Goal: Task Accomplishment & Management: Manage account settings

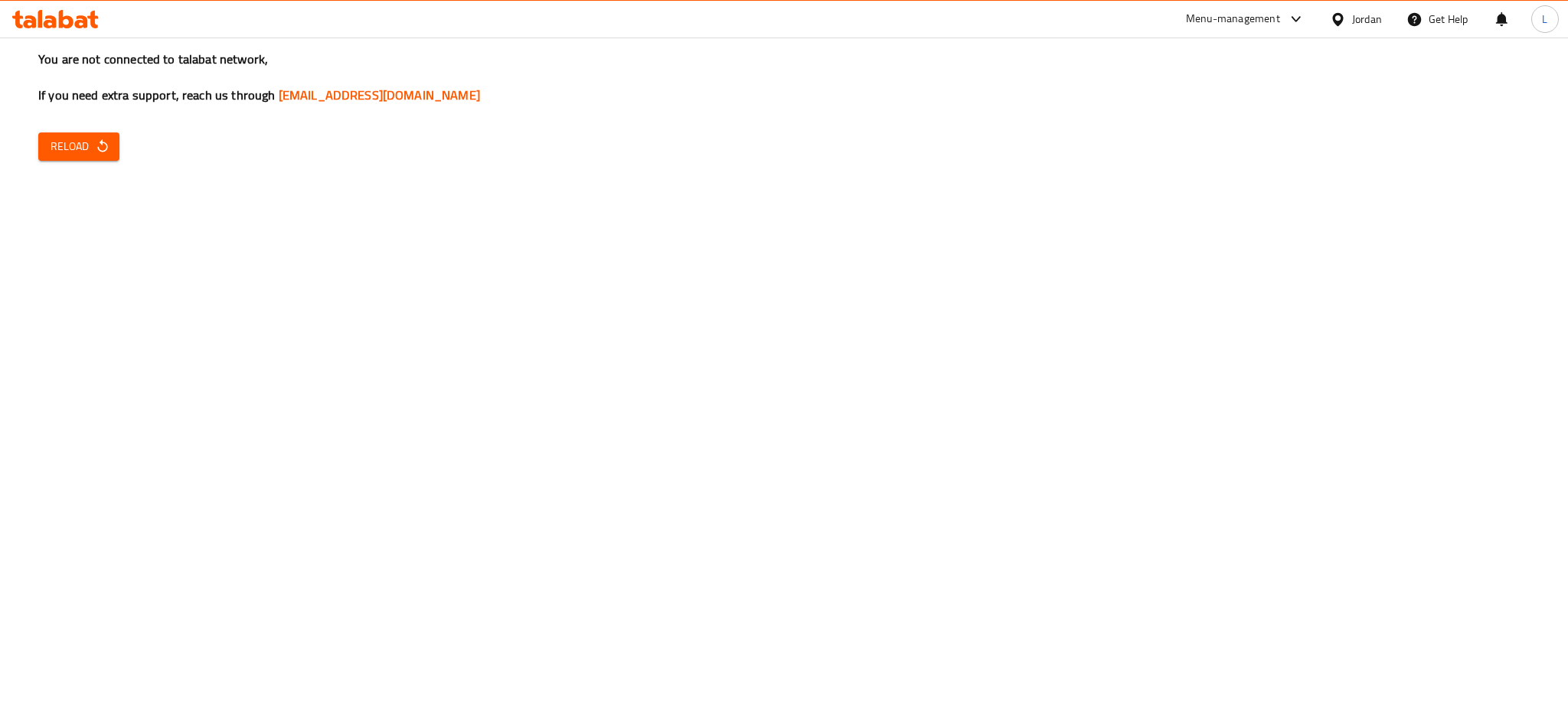
drag, startPoint x: 68, startPoint y: 236, endPoint x: 8, endPoint y: 173, distance: 87.0
drag, startPoint x: 8, startPoint y: 173, endPoint x: 56, endPoint y: 144, distance: 56.1
click at [56, 144] on span "Reload" at bounding box center [78, 146] width 57 height 19
drag, startPoint x: 188, startPoint y: 234, endPoint x: 64, endPoint y: 128, distance: 163.1
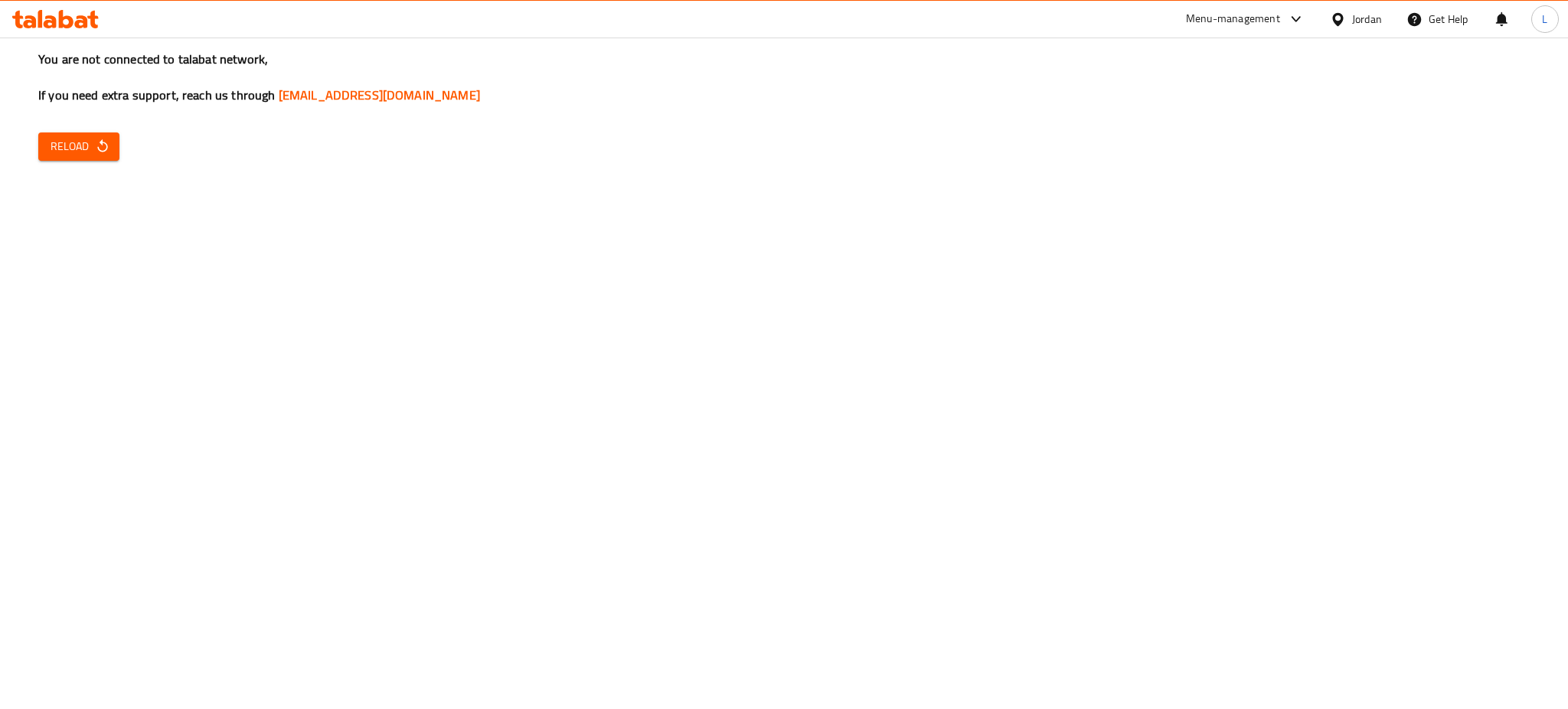
click at [184, 231] on div "You are not connected to talabat network, If you need extra support, reach us t…" at bounding box center [784, 354] width 1568 height 709
click at [71, 144] on span "Reload" at bounding box center [78, 146] width 57 height 19
click at [772, 301] on div "You are not connected to talabat network, If you need extra support, reach us t…" at bounding box center [784, 354] width 1568 height 709
click at [63, 144] on span "Reload" at bounding box center [78, 146] width 57 height 19
click at [65, 158] on button "Reload" at bounding box center [78, 147] width 82 height 28
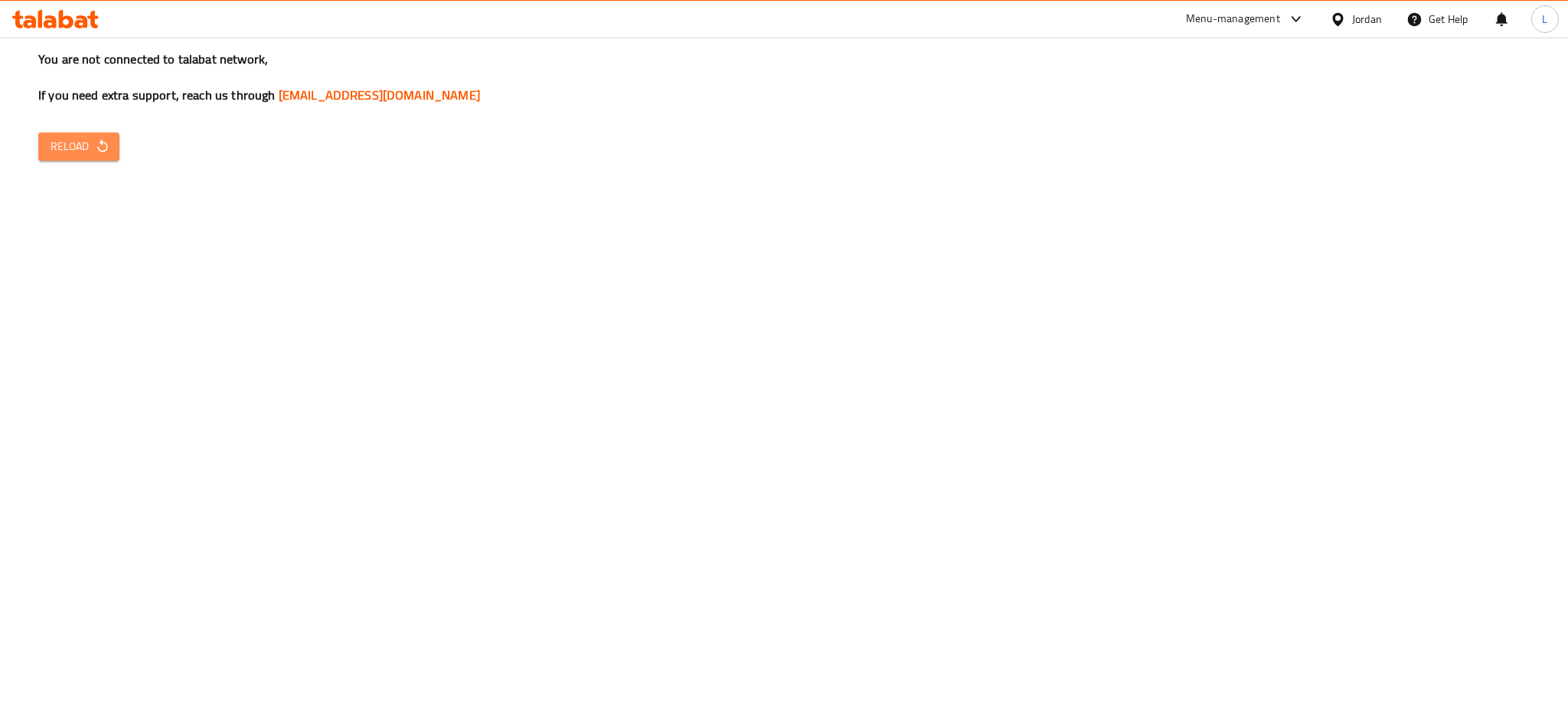
click at [71, 156] on span "Reload" at bounding box center [78, 146] width 57 height 19
click at [68, 140] on span "Reload" at bounding box center [78, 146] width 57 height 19
click at [223, 338] on div "You are not connected to talabat network, If you need extra support, reach us t…" at bounding box center [784, 354] width 1568 height 709
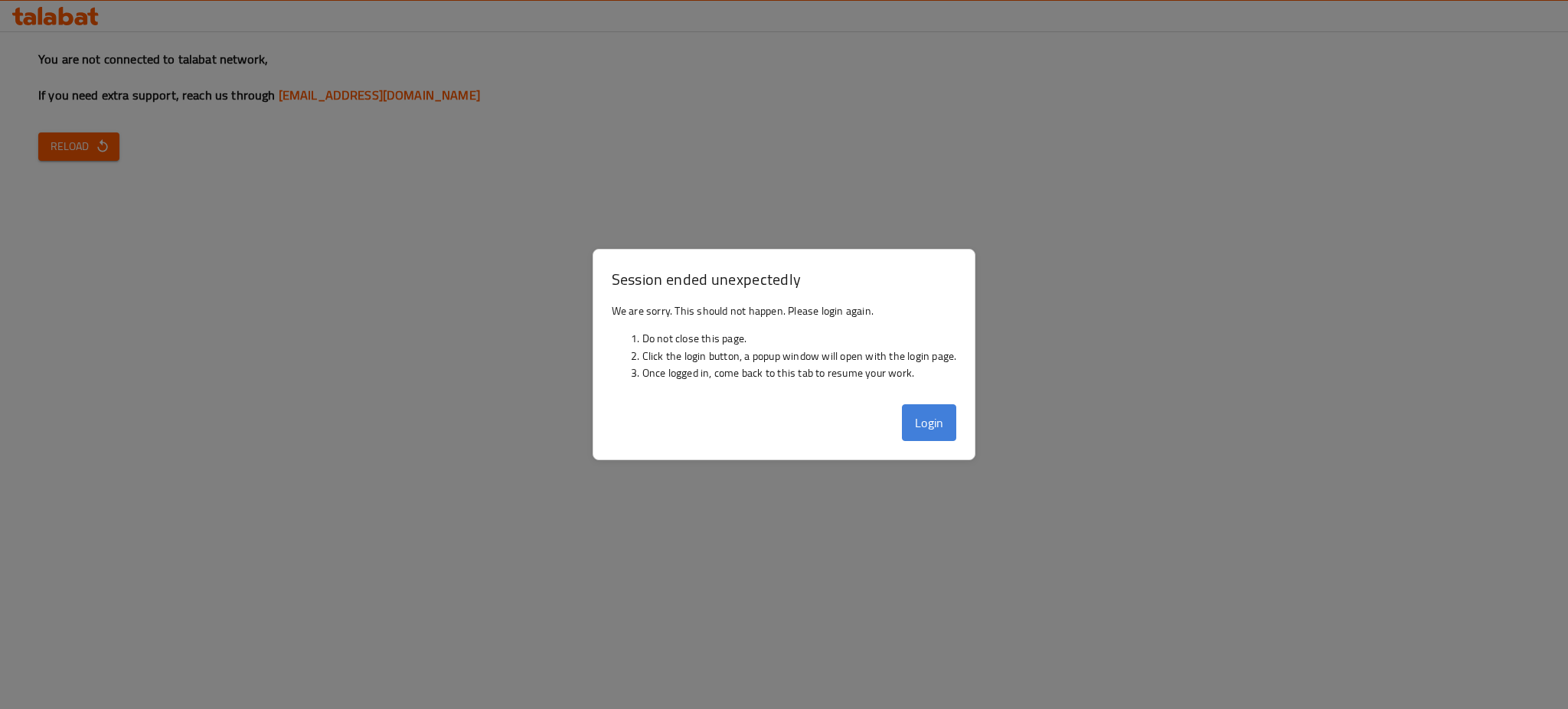
click at [935, 413] on button "Login" at bounding box center [929, 422] width 55 height 37
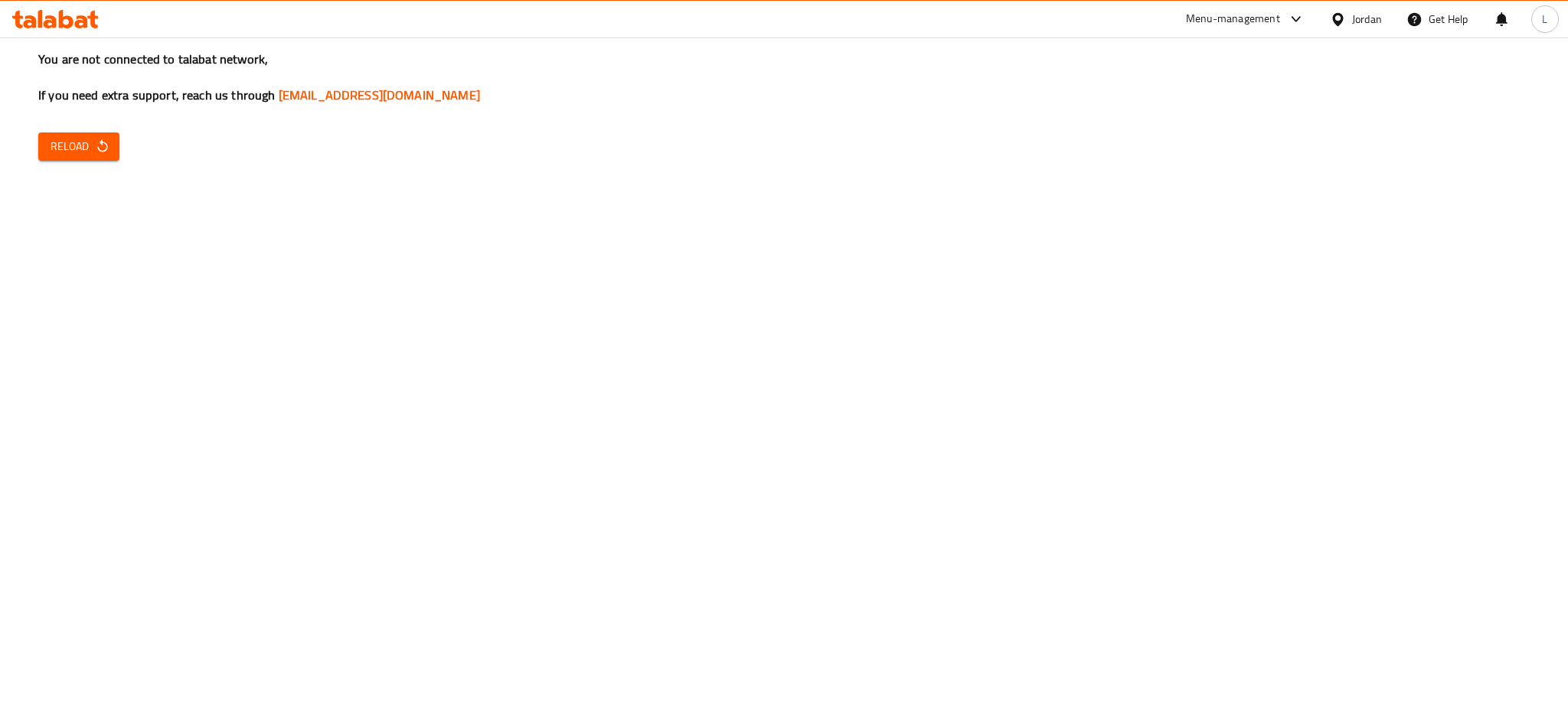
click at [92, 136] on button "Reload" at bounding box center [78, 147] width 82 height 28
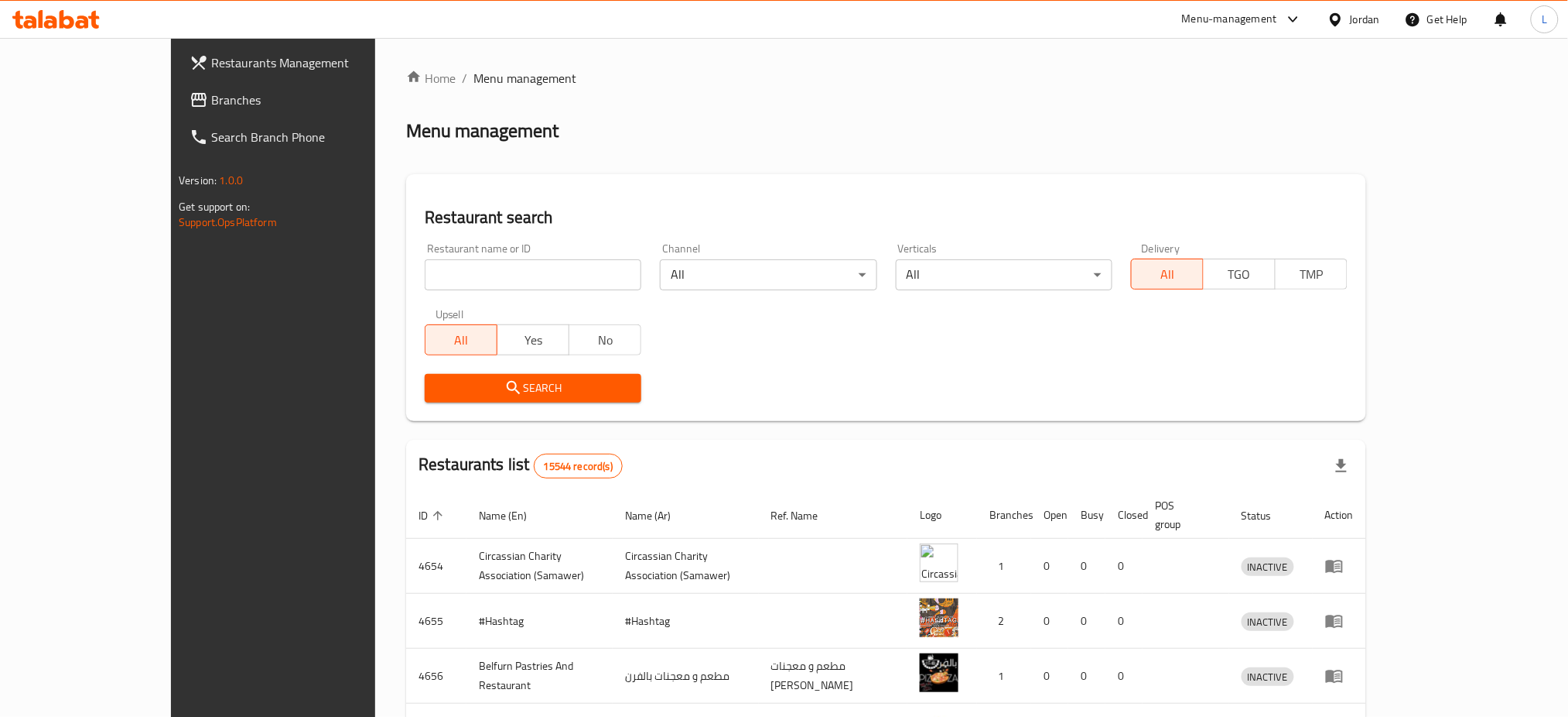
drag, startPoint x: 1371, startPoint y: 117, endPoint x: 1345, endPoint y: 141, distance: 35.4
click at [1367, 116] on div "Home / Menu management Menu management Restaurant search Restaurant name or ID …" at bounding box center [886, 593] width 960 height 1048
drag, startPoint x: 378, startPoint y: 266, endPoint x: 406, endPoint y: 288, distance: 35.6
click at [424, 266] on input "search" at bounding box center [533, 274] width 216 height 31
type input "بيت الخباز"
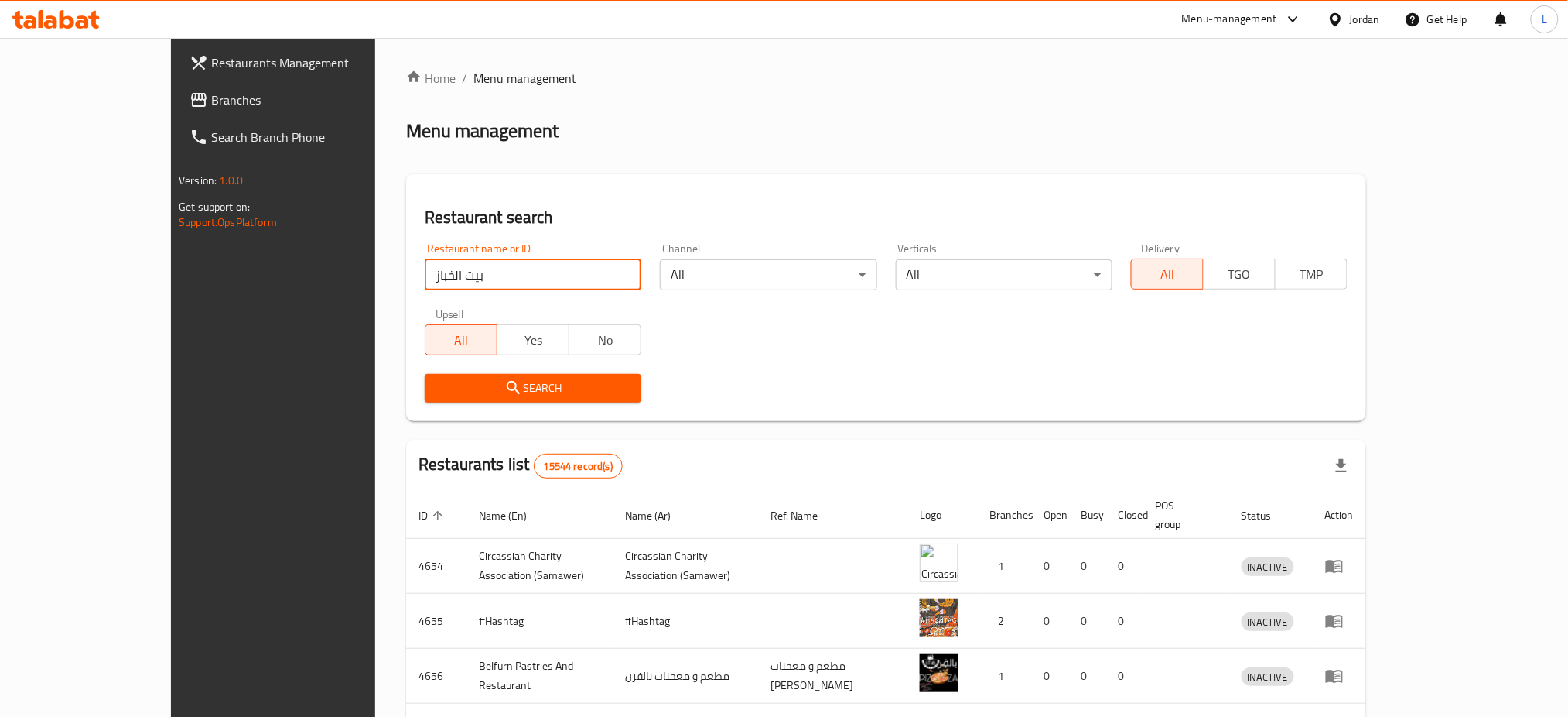
click button "Search" at bounding box center [533, 388] width 216 height 28
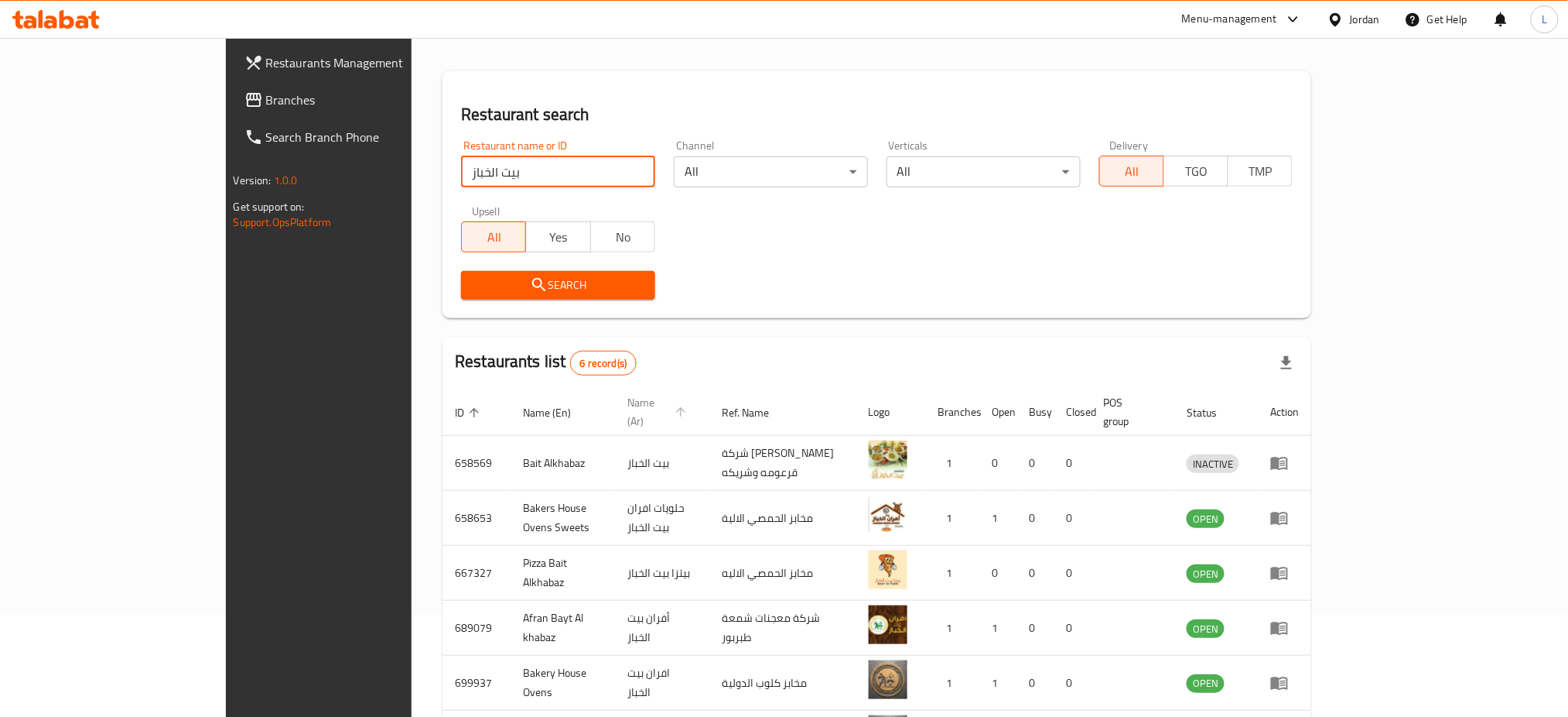
scroll to position [206, 0]
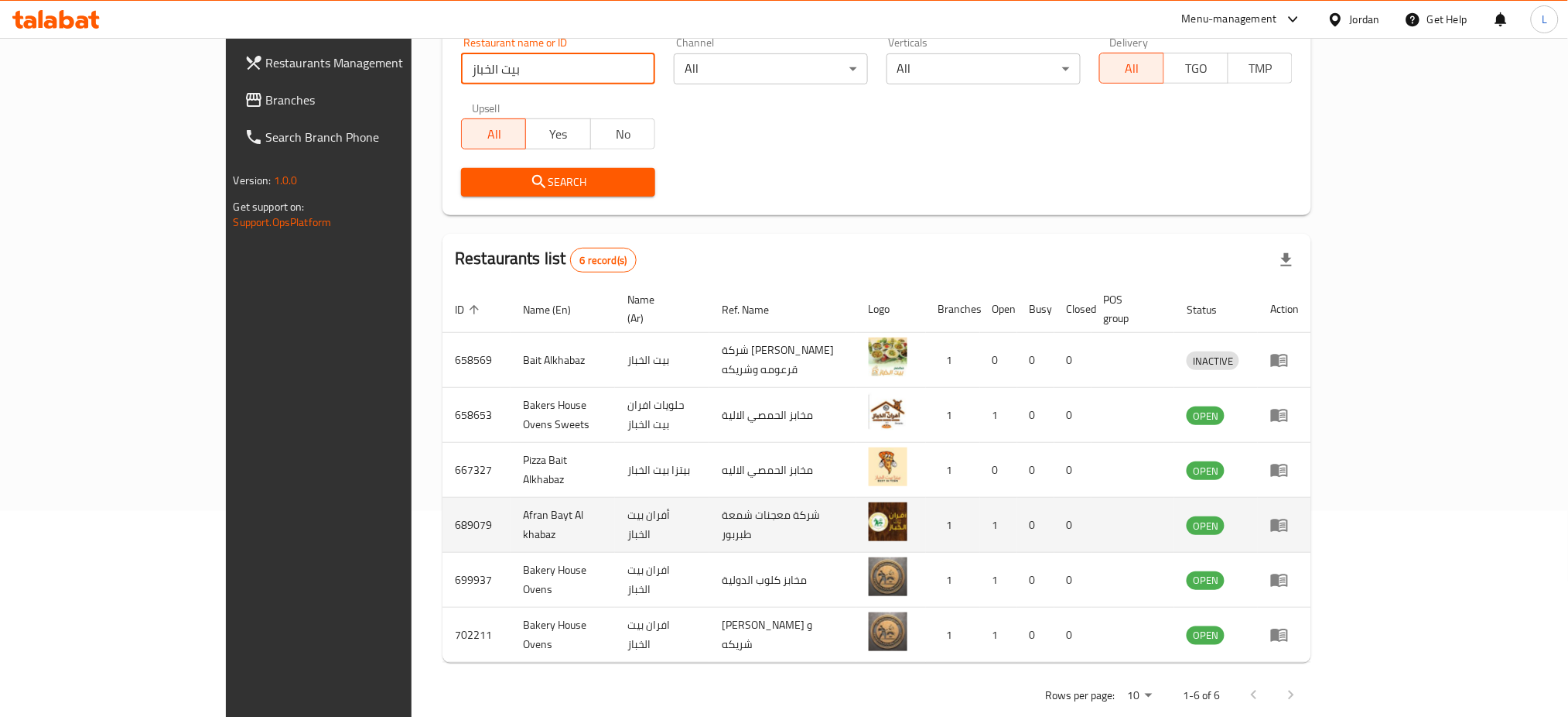
click at [1286, 522] on icon "enhanced table" at bounding box center [1283, 525] width 6 height 6
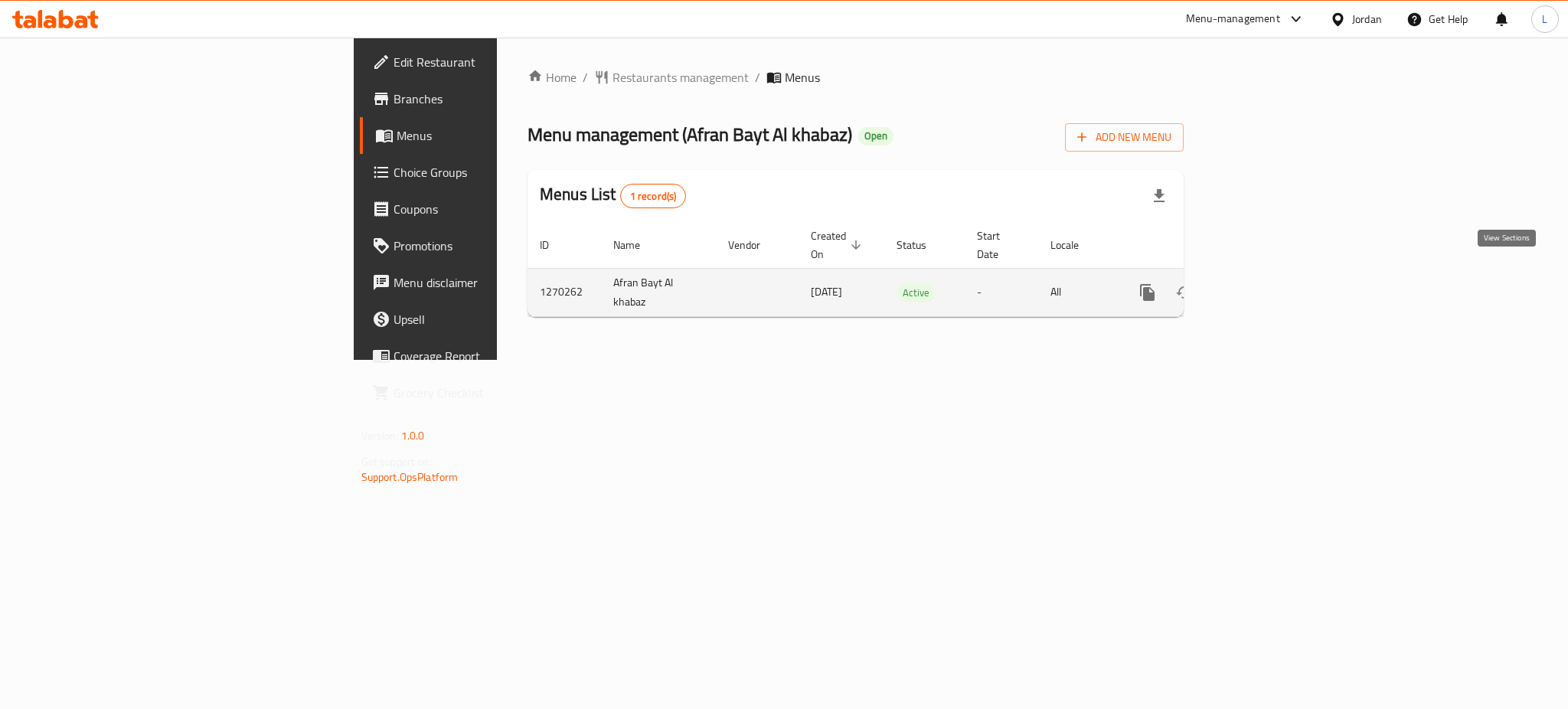
click at [1267, 283] on icon "enhanced table" at bounding box center [1258, 292] width 18 height 18
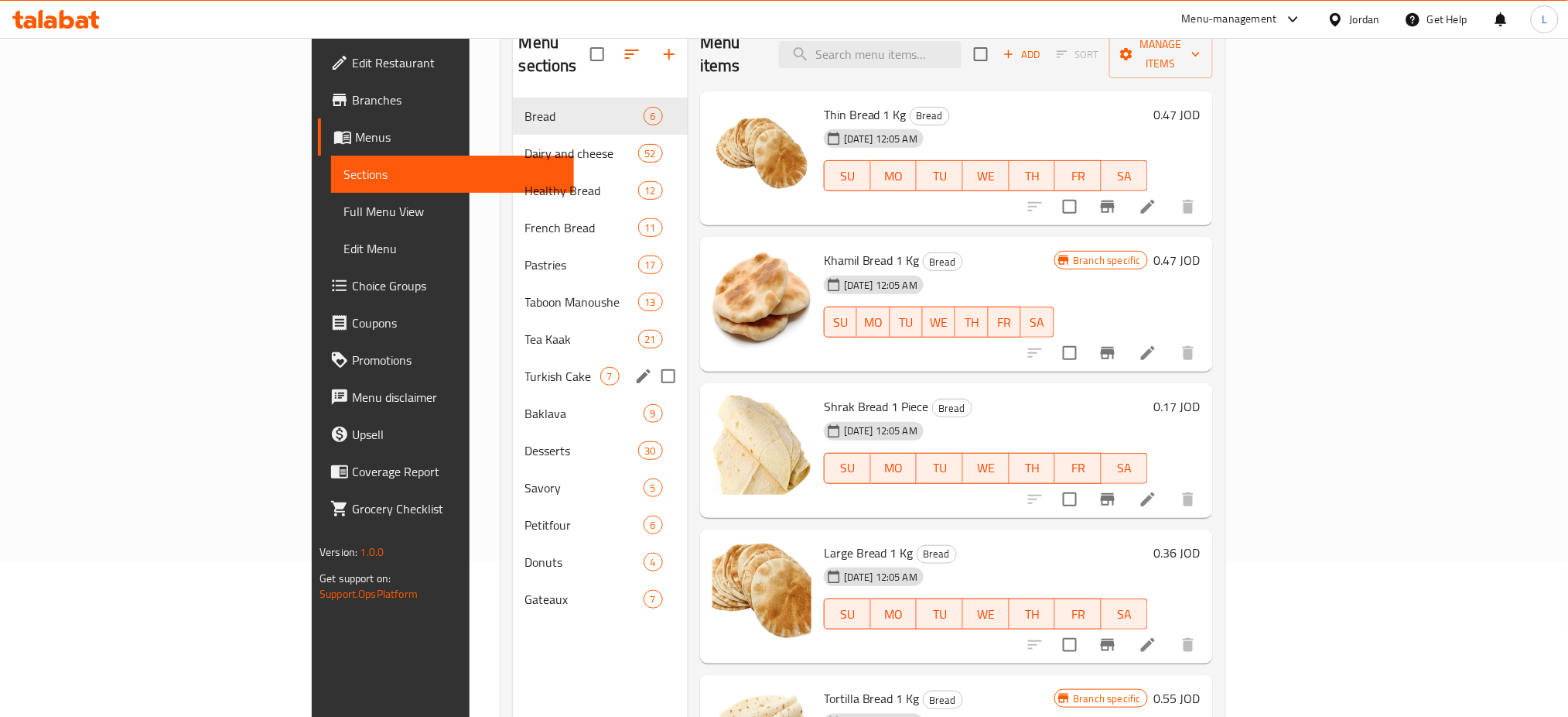
scroll to position [206, 0]
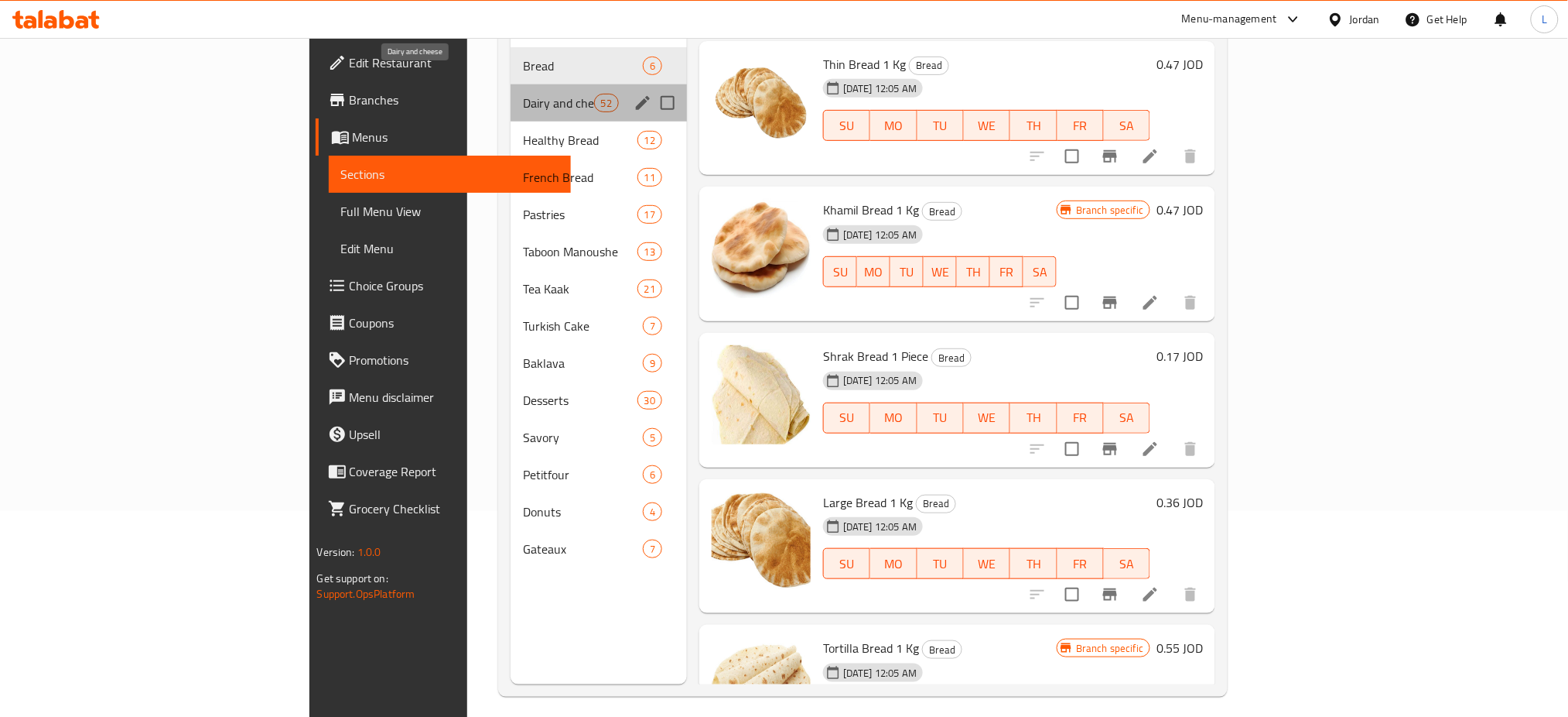
click at [523, 93] on span "Dairy and cheese" at bounding box center [558, 102] width 71 height 18
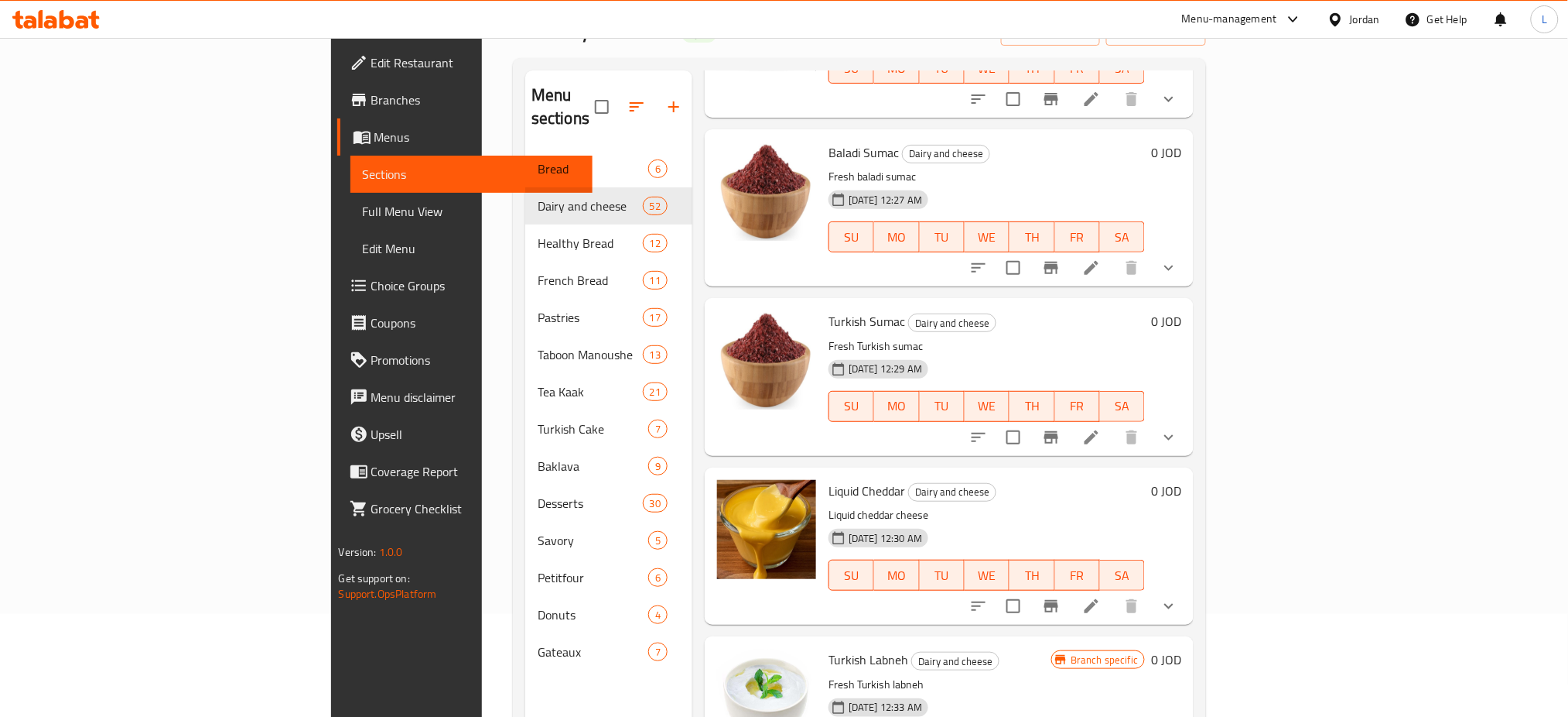
scroll to position [2993, 0]
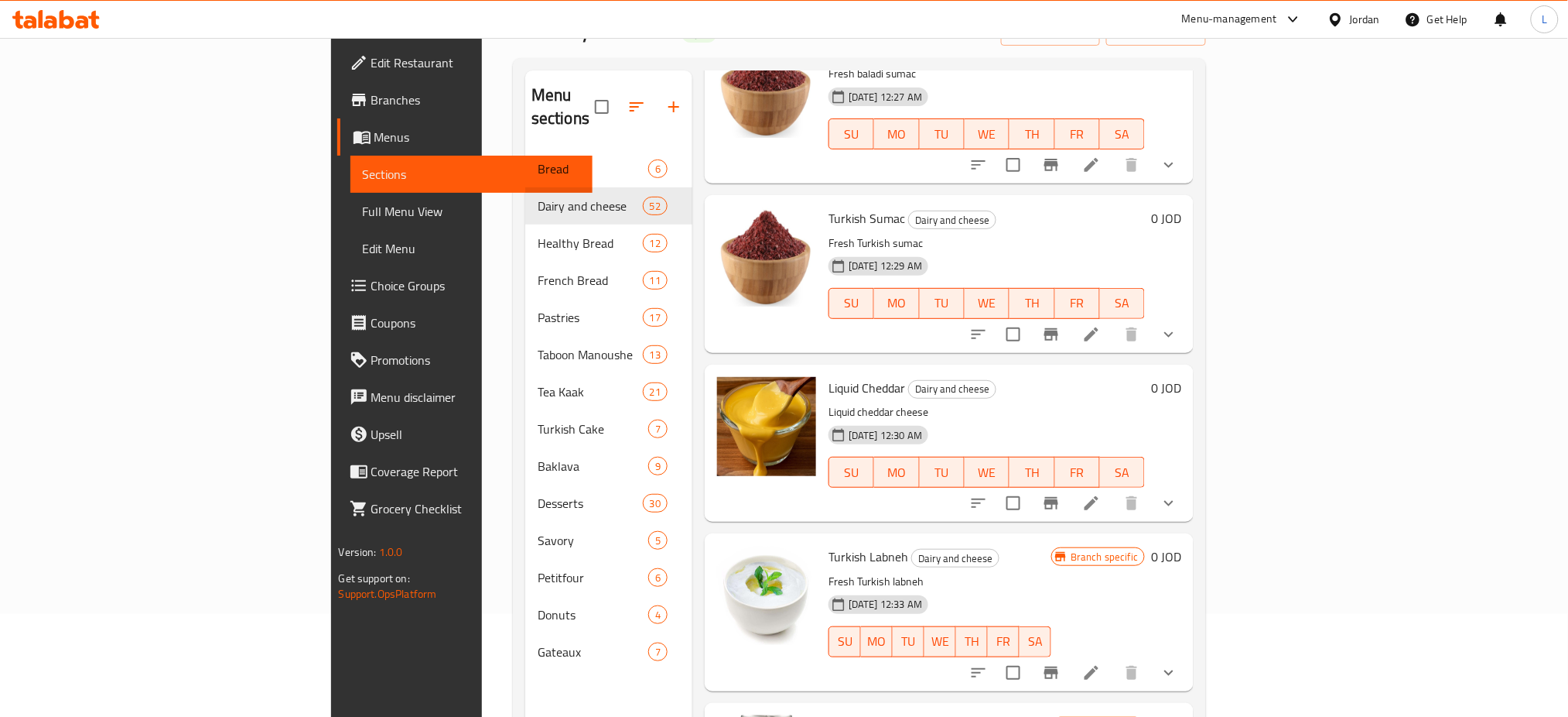
click at [1188, 490] on button "show more" at bounding box center [1169, 503] width 37 height 37
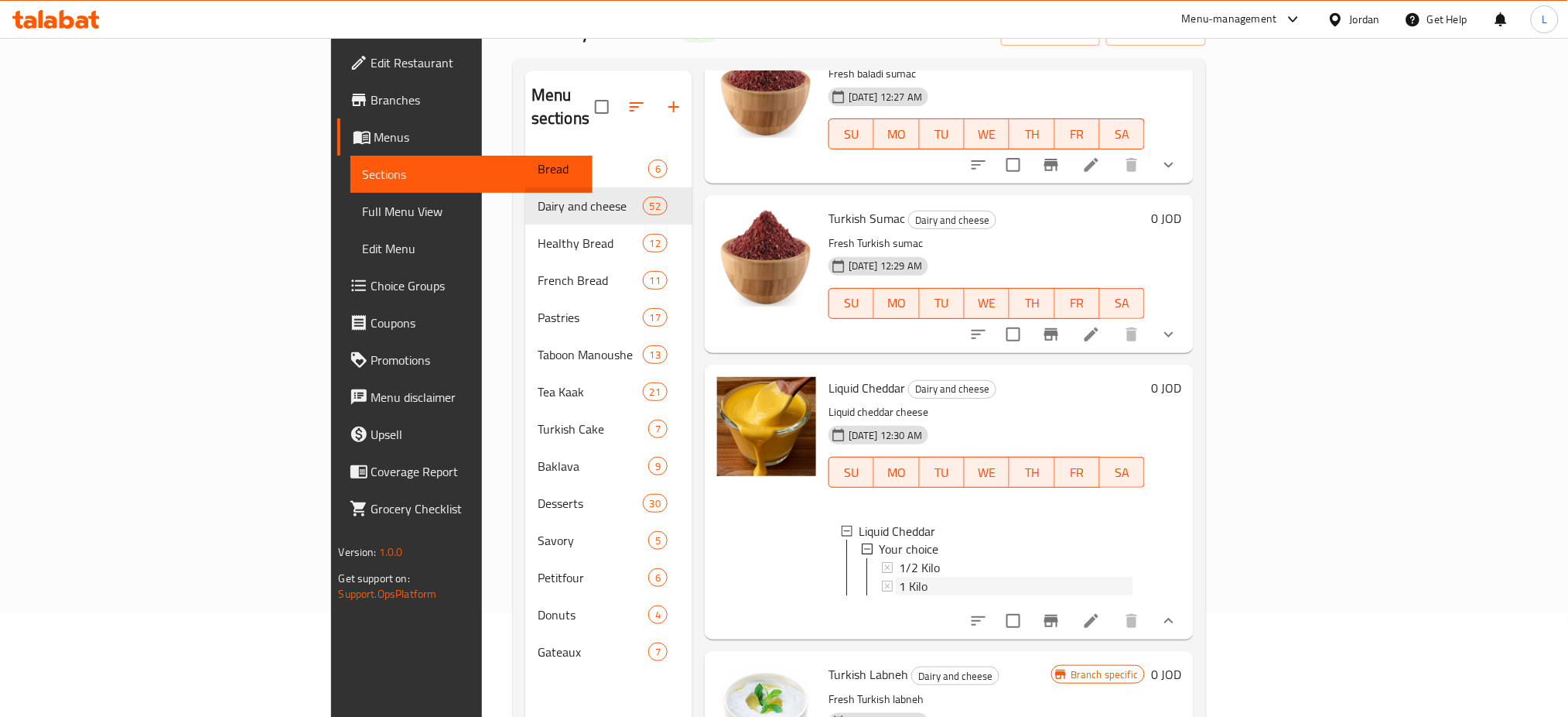
click at [899, 577] on span "1 Kilo" at bounding box center [913, 586] width 28 height 18
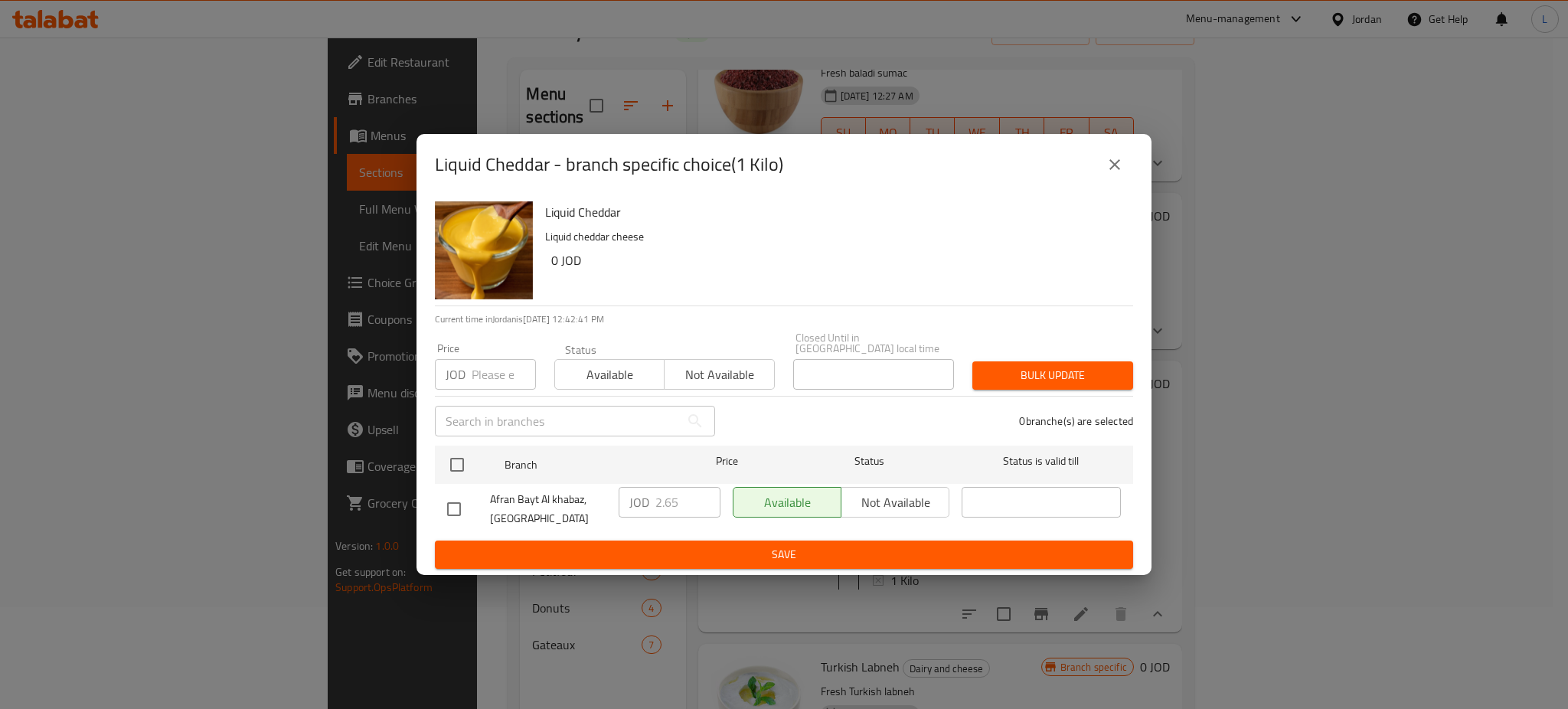
click at [1113, 162] on icon "close" at bounding box center [1114, 165] width 18 height 18
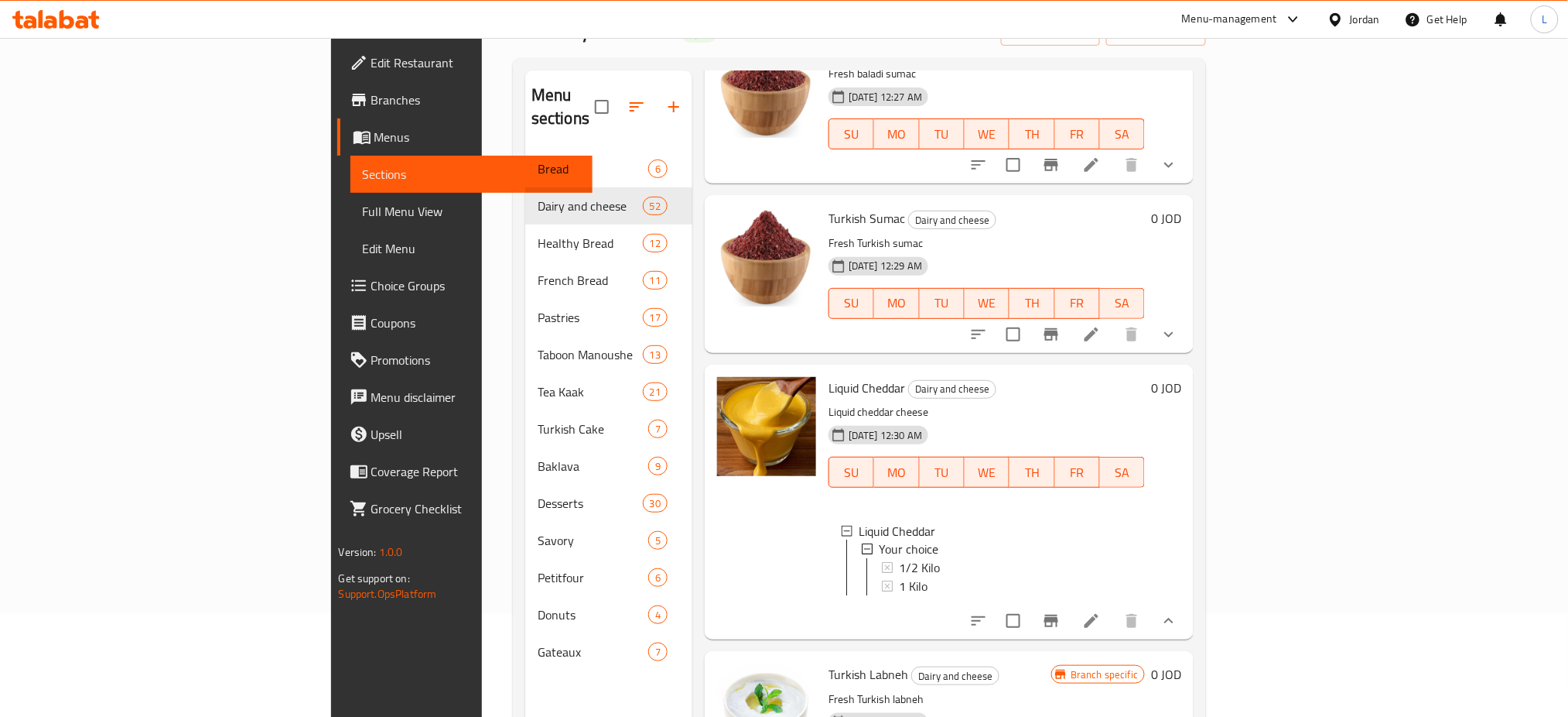
click at [829, 376] on span "Liquid Cheddar" at bounding box center [867, 388] width 77 height 23
click at [1114, 617] on li at bounding box center [1092, 620] width 43 height 27
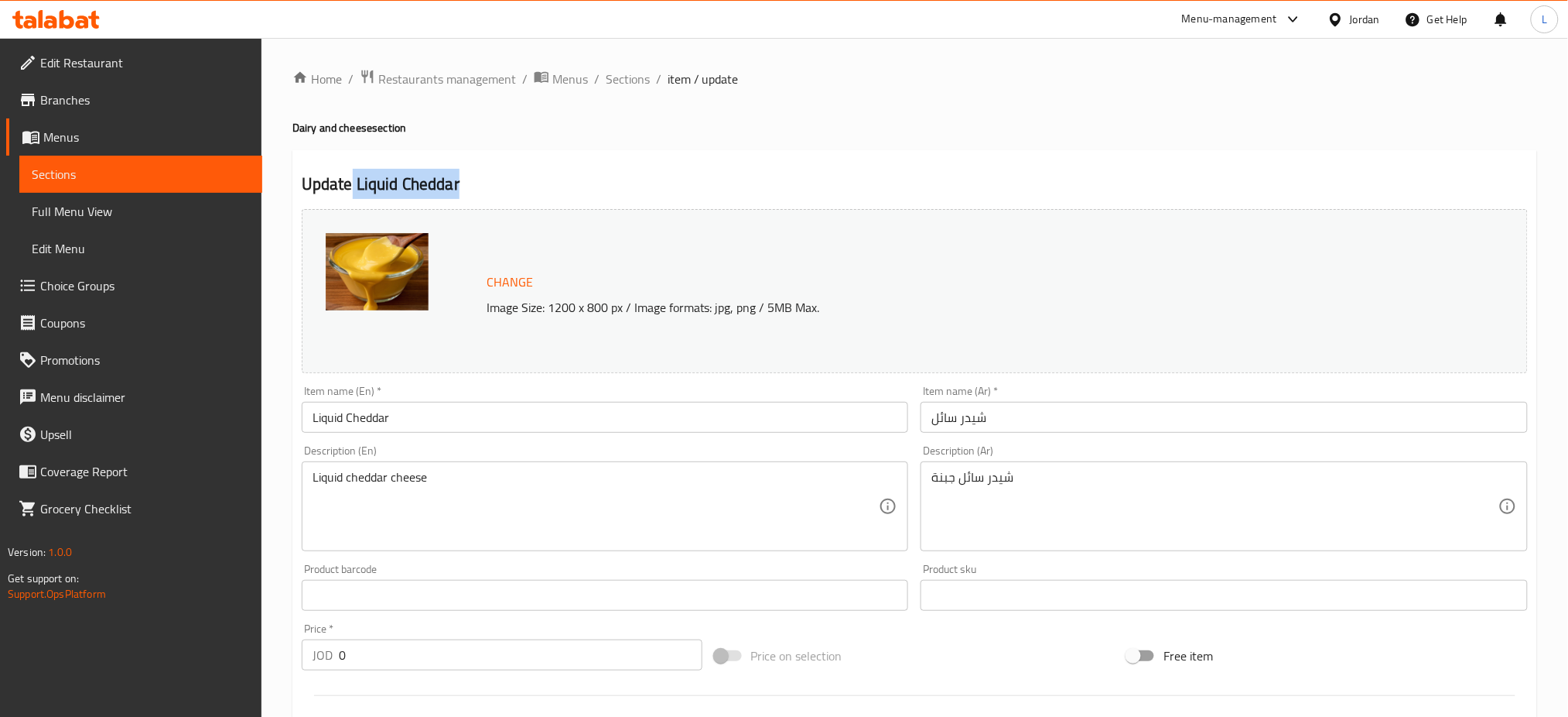
drag, startPoint x: 350, startPoint y: 182, endPoint x: 455, endPoint y: 187, distance: 105.1
click at [455, 187] on h2 "Update Liquid Cheddar" at bounding box center [915, 184] width 1226 height 23
copy h2 "Liquid Cheddar"
